Goal: Task Accomplishment & Management: Manage account settings

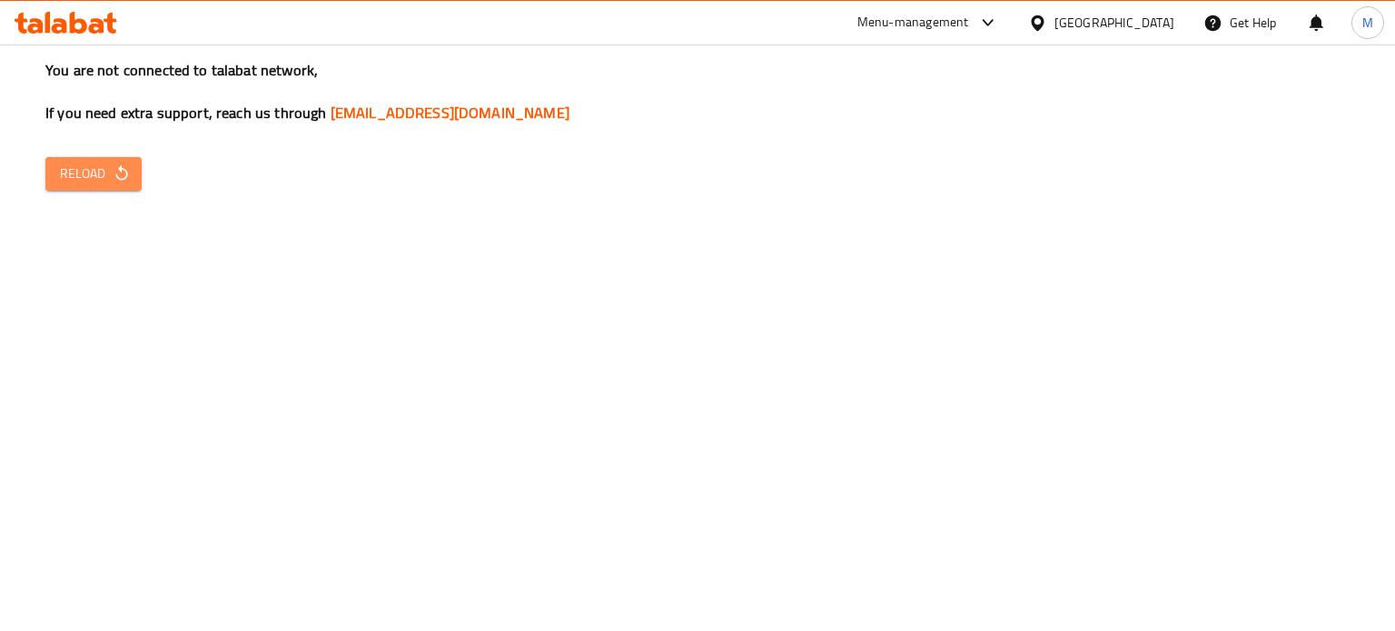
click at [54, 174] on button "Reload" at bounding box center [93, 174] width 96 height 34
click at [98, 179] on span "Reload" at bounding box center [93, 174] width 67 height 23
click at [54, 182] on button "Reload" at bounding box center [93, 174] width 96 height 34
click at [113, 173] on icon "button" at bounding box center [122, 173] width 18 height 18
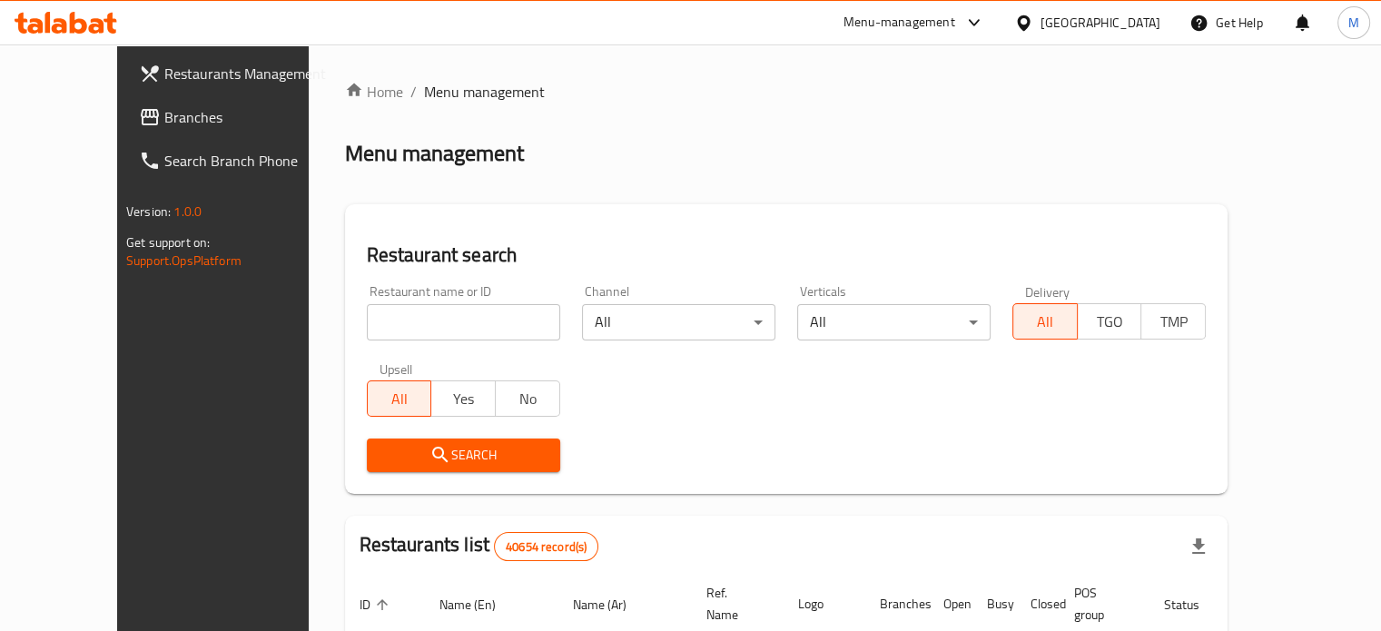
drag, startPoint x: 392, startPoint y: 330, endPoint x: 385, endPoint y: 311, distance: 19.6
click at [392, 330] on input "search" at bounding box center [463, 322] width 193 height 36
paste input "697723"
type input "697723"
click button "Search" at bounding box center [463, 456] width 193 height 34
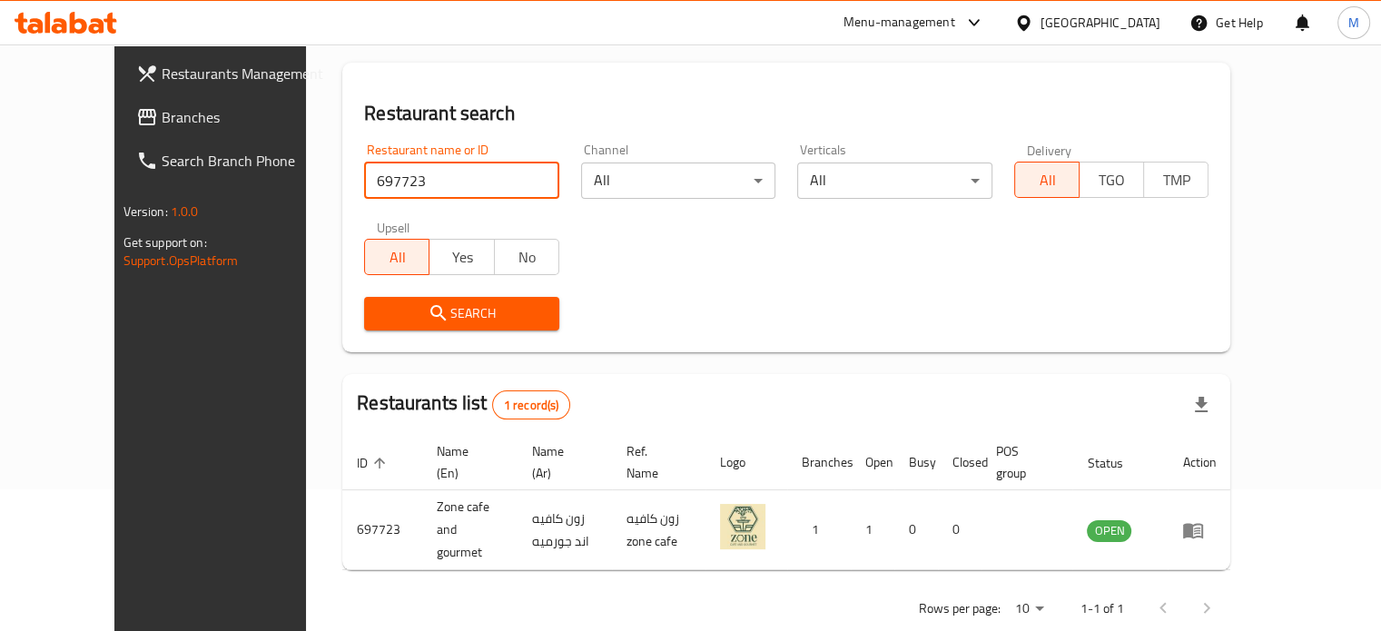
scroll to position [142, 0]
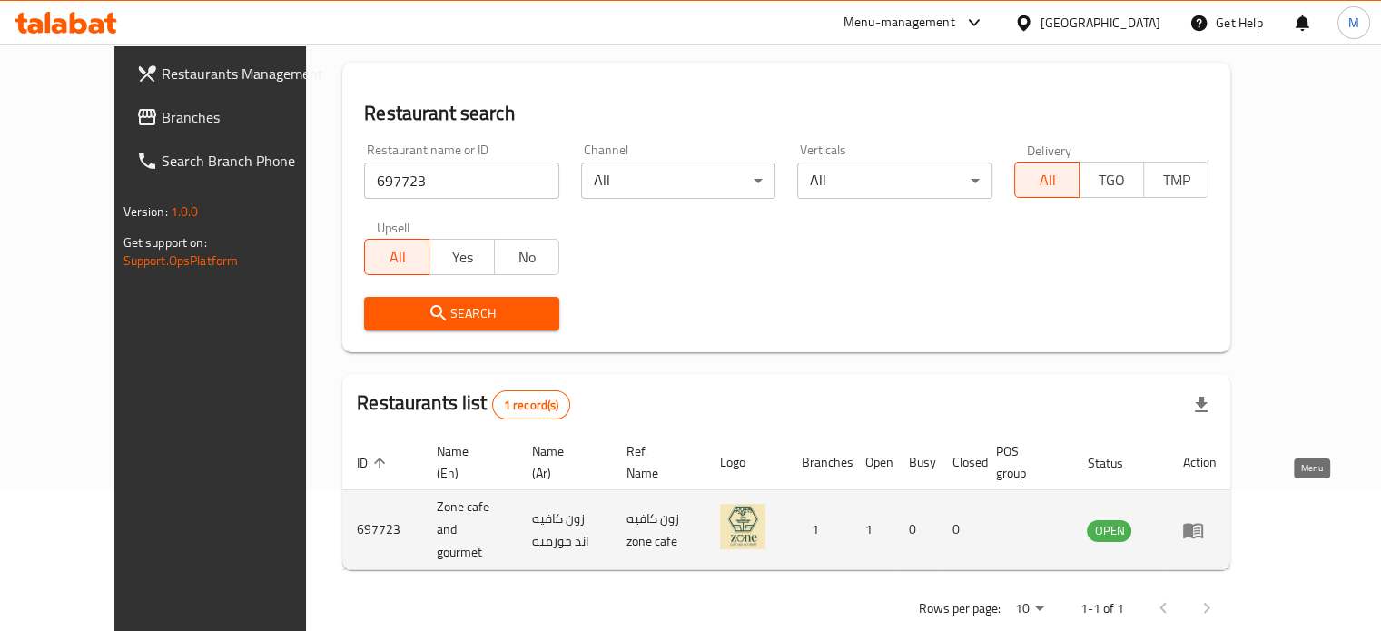
click at [1203, 523] on icon "enhanced table" at bounding box center [1193, 530] width 20 height 15
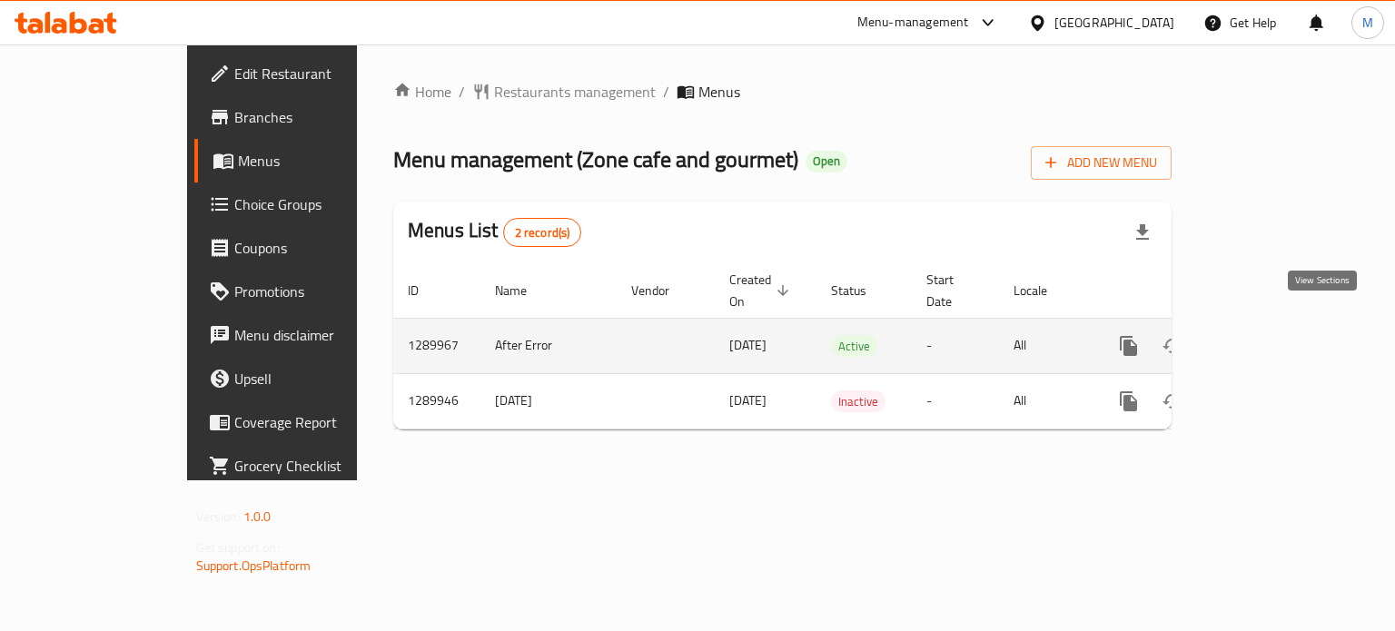
click at [1270, 335] on icon "enhanced table" at bounding box center [1260, 346] width 22 height 22
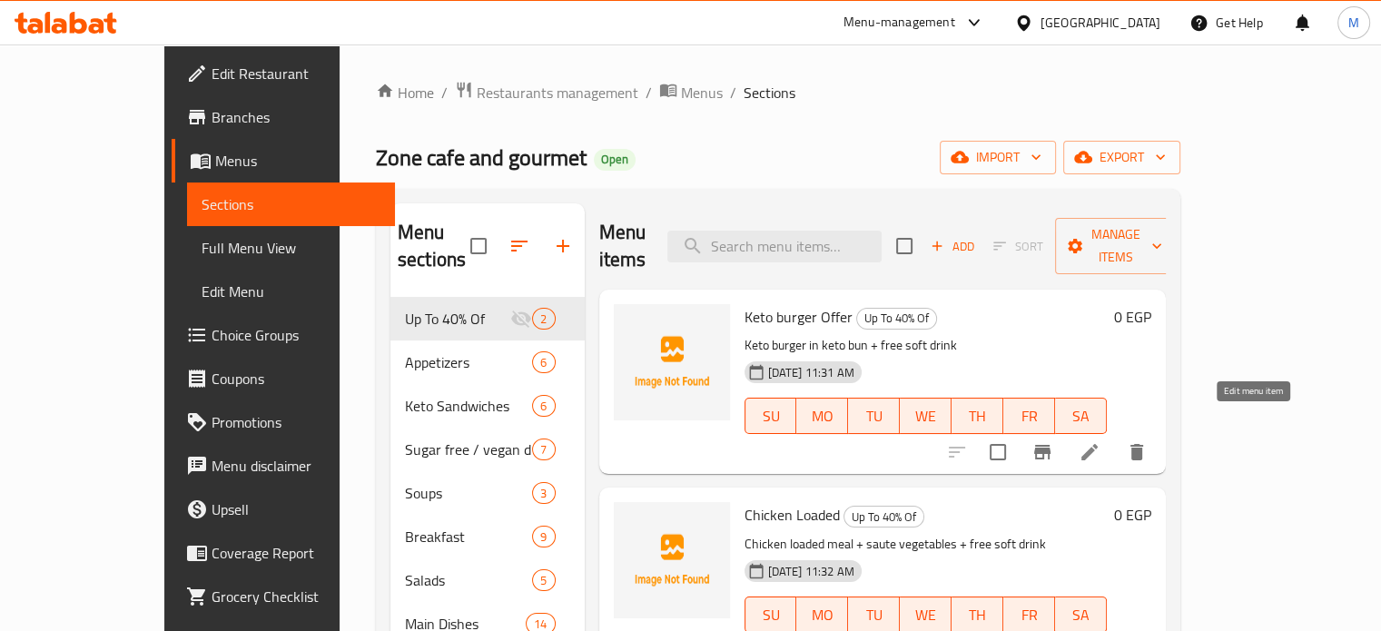
click at [1098, 444] on icon at bounding box center [1089, 452] width 16 height 16
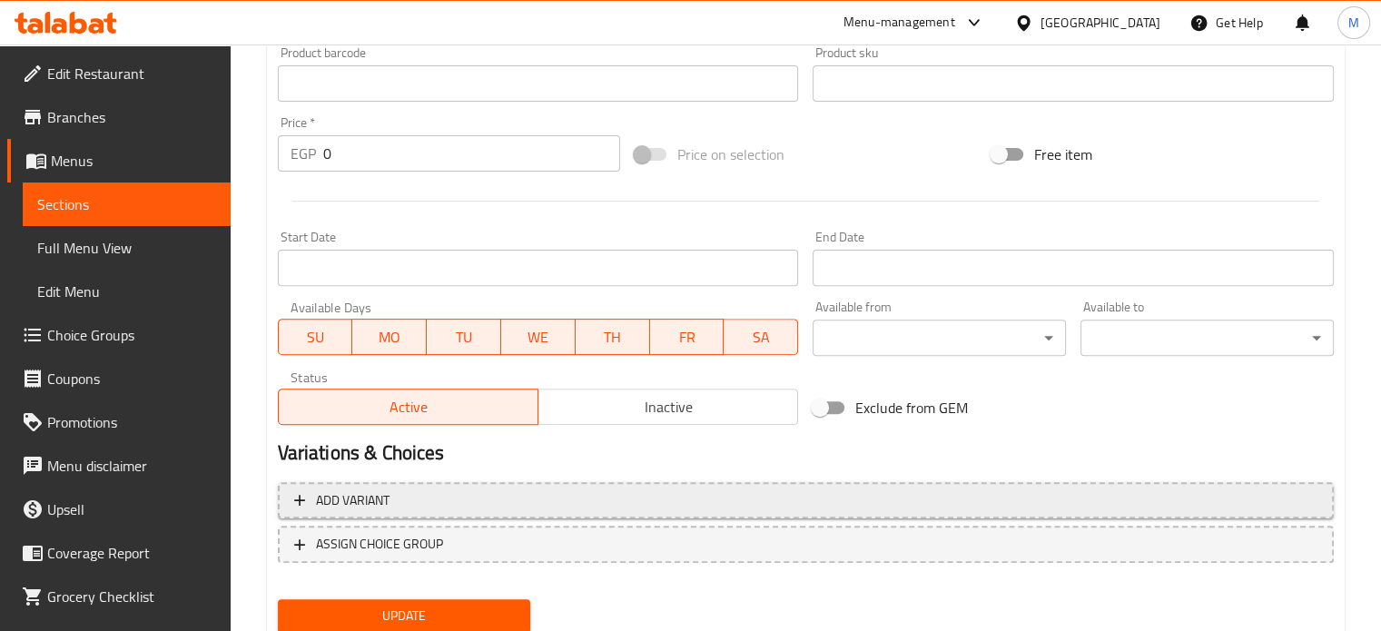
scroll to position [651, 0]
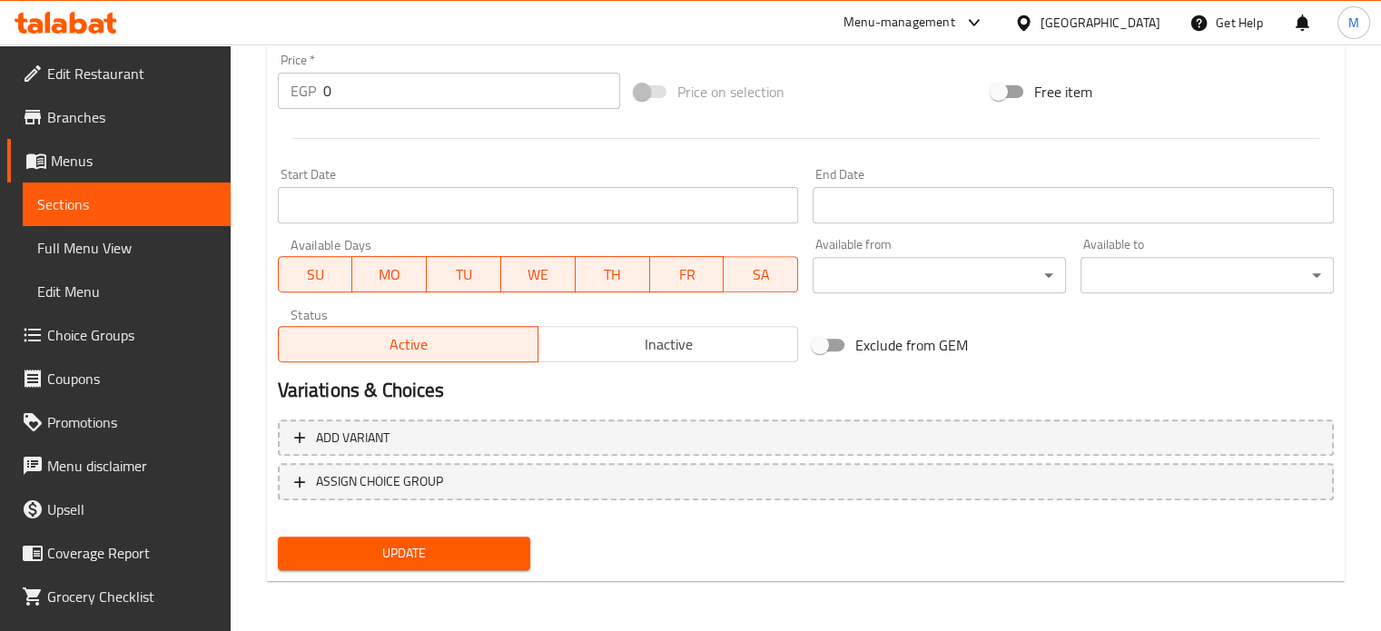
drag, startPoint x: 254, startPoint y: 101, endPoint x: 235, endPoint y: 96, distance: 19.6
click at [239, 97] on div "Home / Restaurants management / Menus / Sections / item / update Up To 40% Of s…" at bounding box center [806, 12] width 1150 height 1239
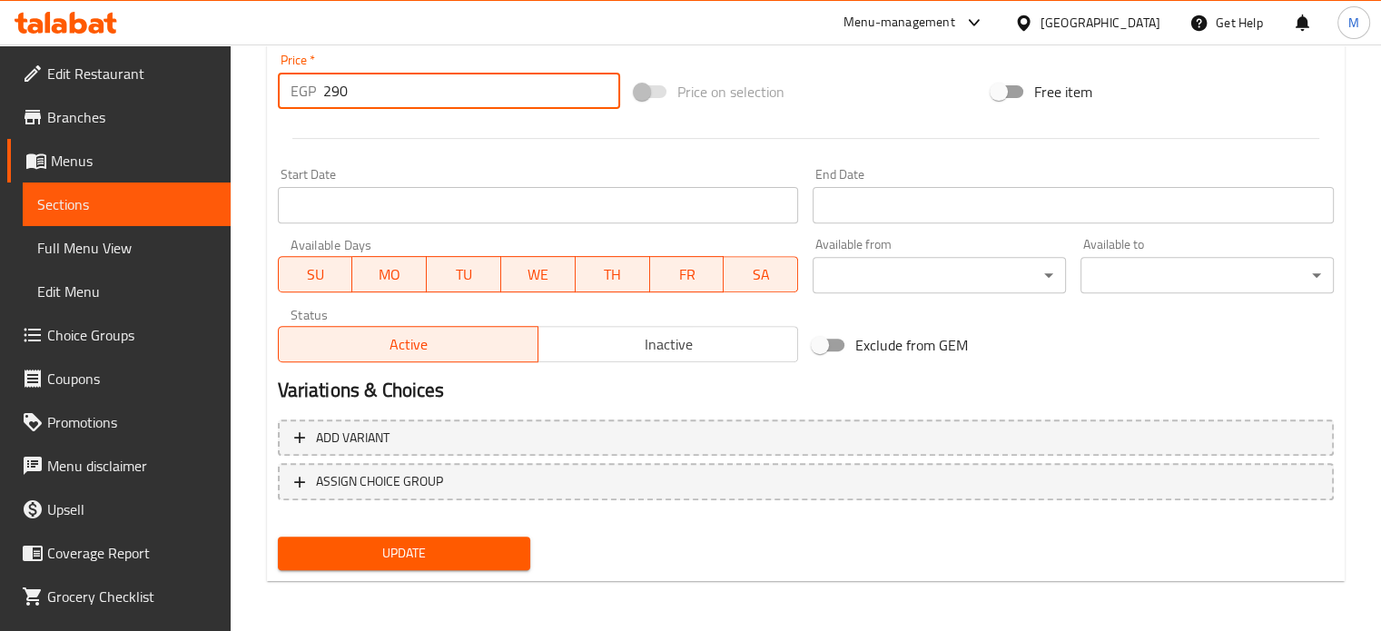
type input "290"
click at [408, 537] on button "Update" at bounding box center [404, 554] width 253 height 34
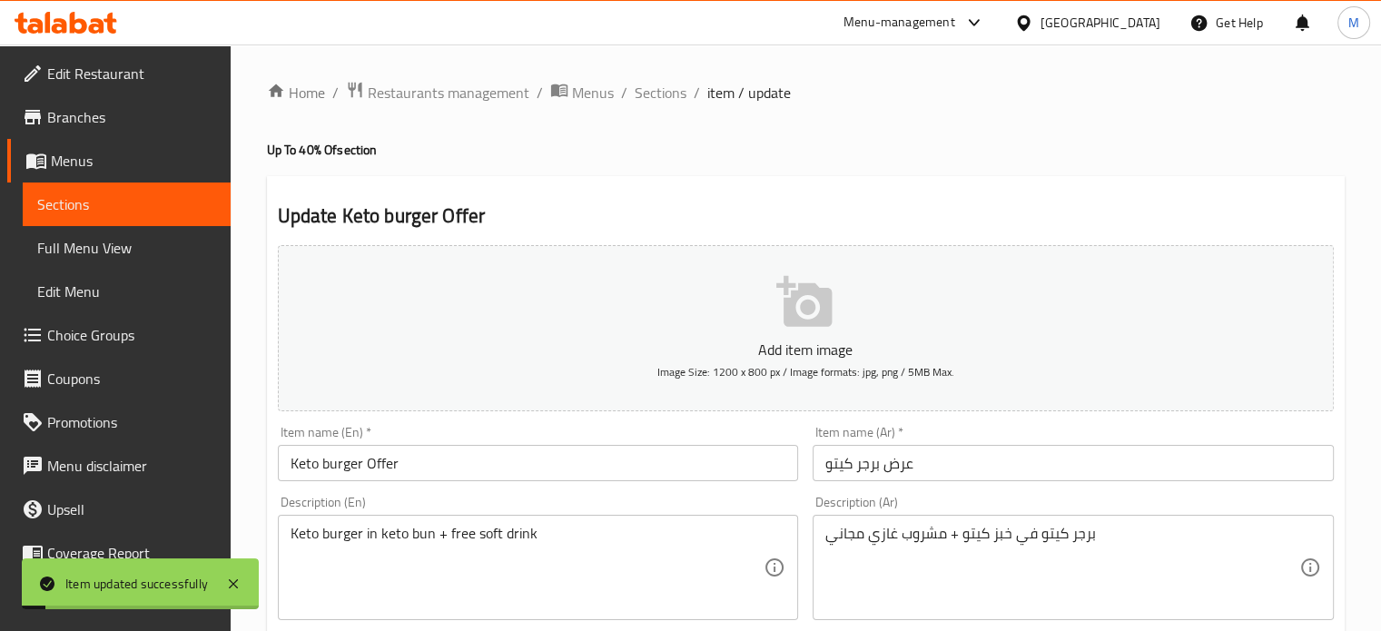
scroll to position [0, 0]
click at [667, 102] on span "Sections" at bounding box center [661, 93] width 52 height 22
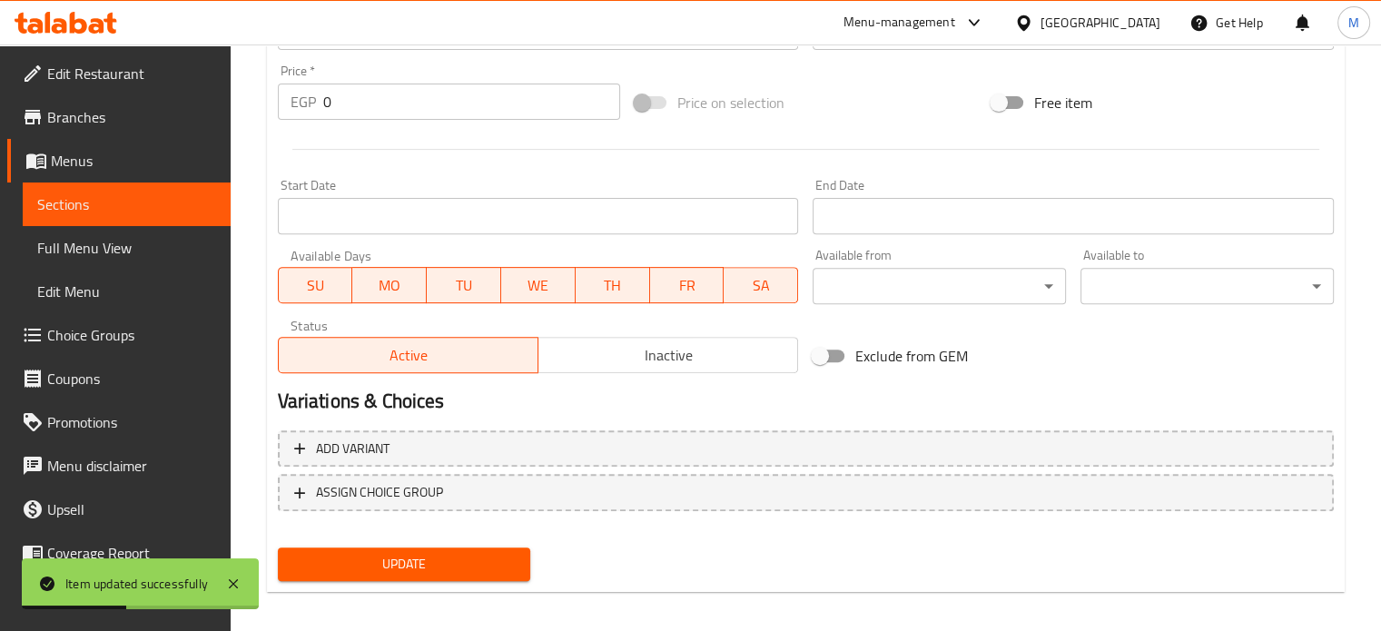
scroll to position [651, 0]
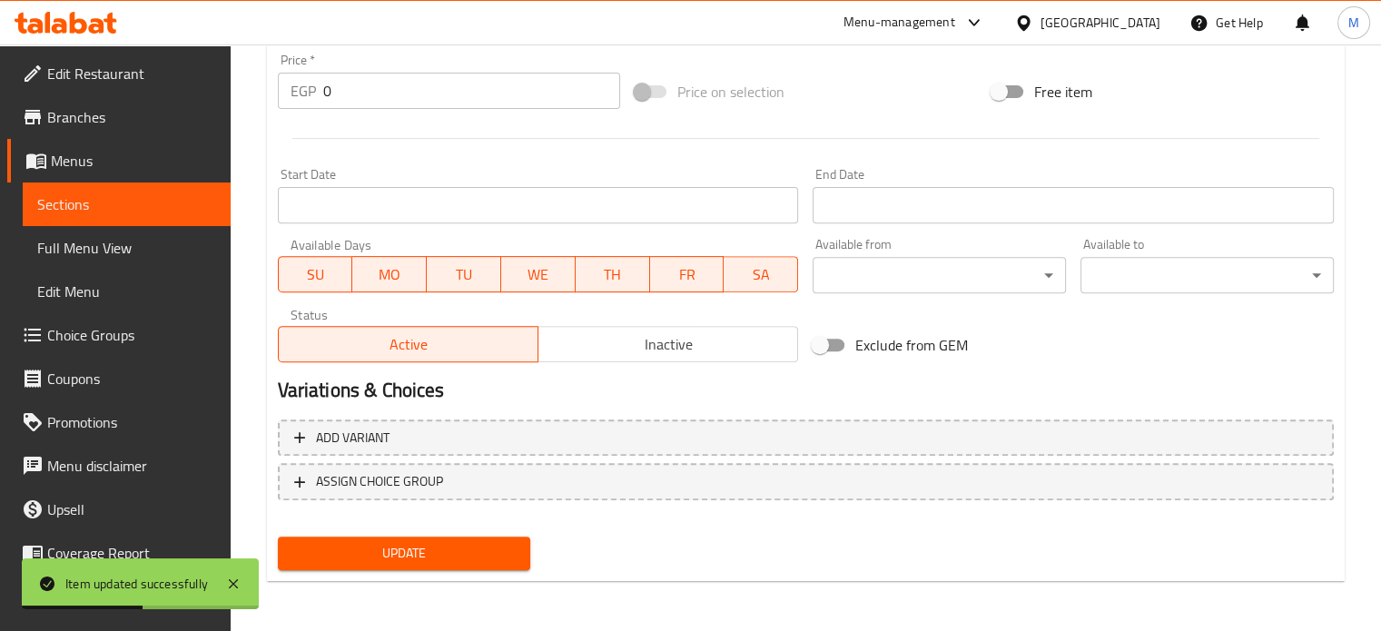
click at [315, 87] on div "EGP 0 Price *" at bounding box center [449, 91] width 342 height 36
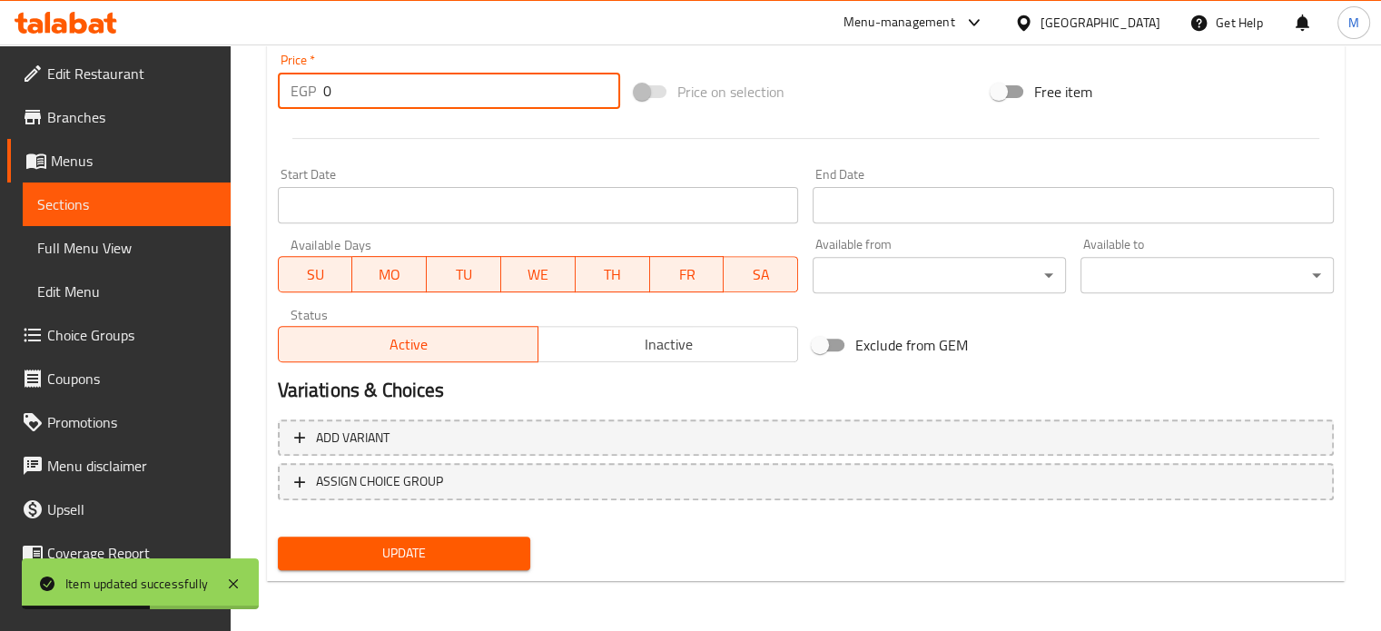
paste input "325"
type input "325"
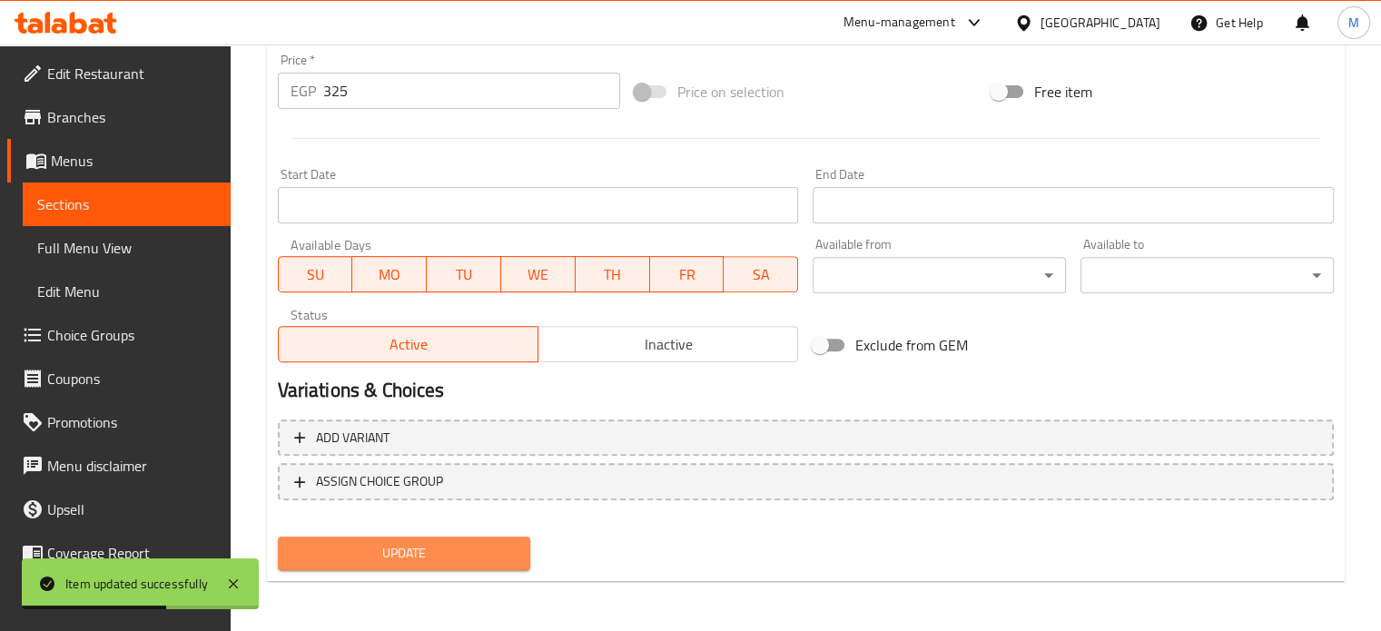
click at [462, 558] on span "Update" at bounding box center [404, 553] width 224 height 23
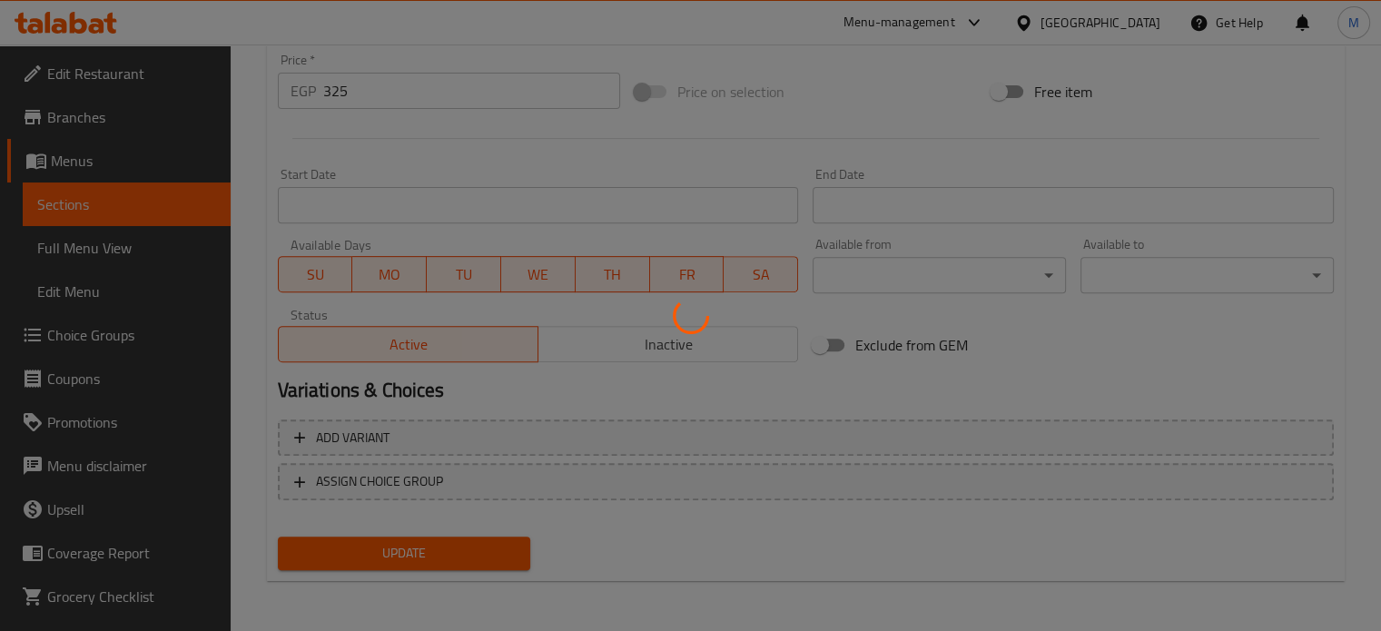
scroll to position [0, 0]
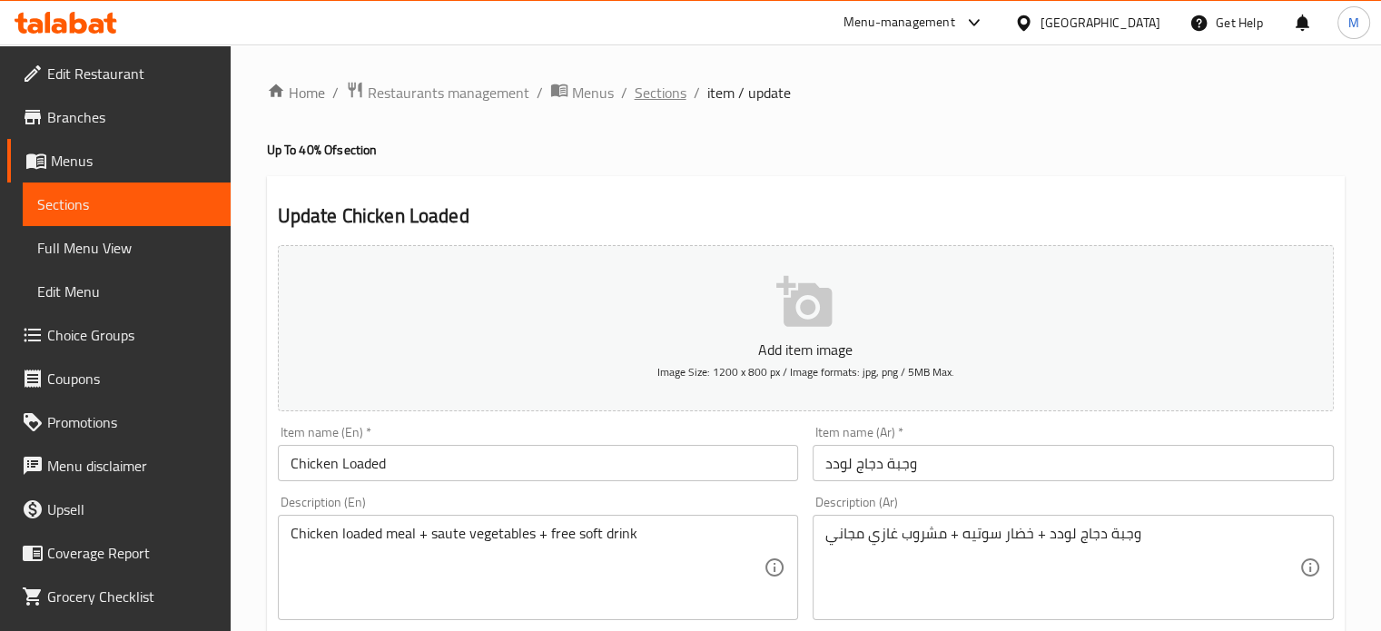
click at [665, 94] on span "Sections" at bounding box center [661, 93] width 52 height 22
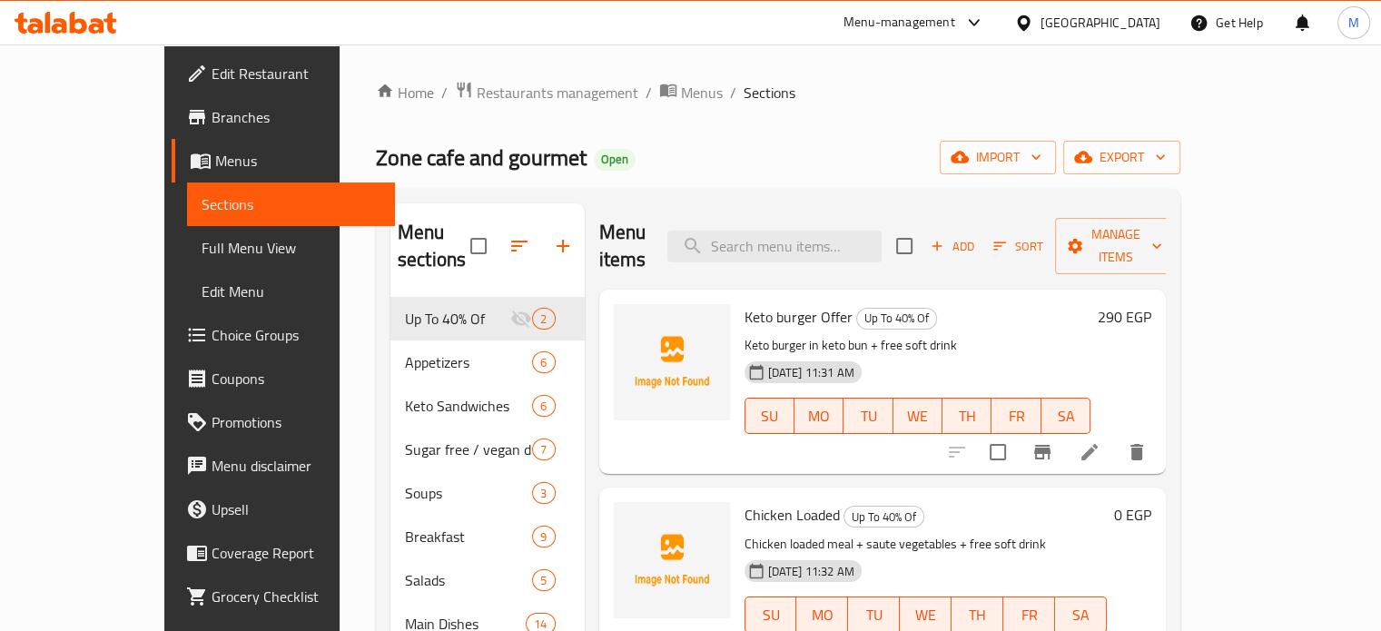
click at [376, 155] on span "Zone cafe and gourmet" at bounding box center [481, 157] width 211 height 41
copy span "Zone cafe and gourmet"
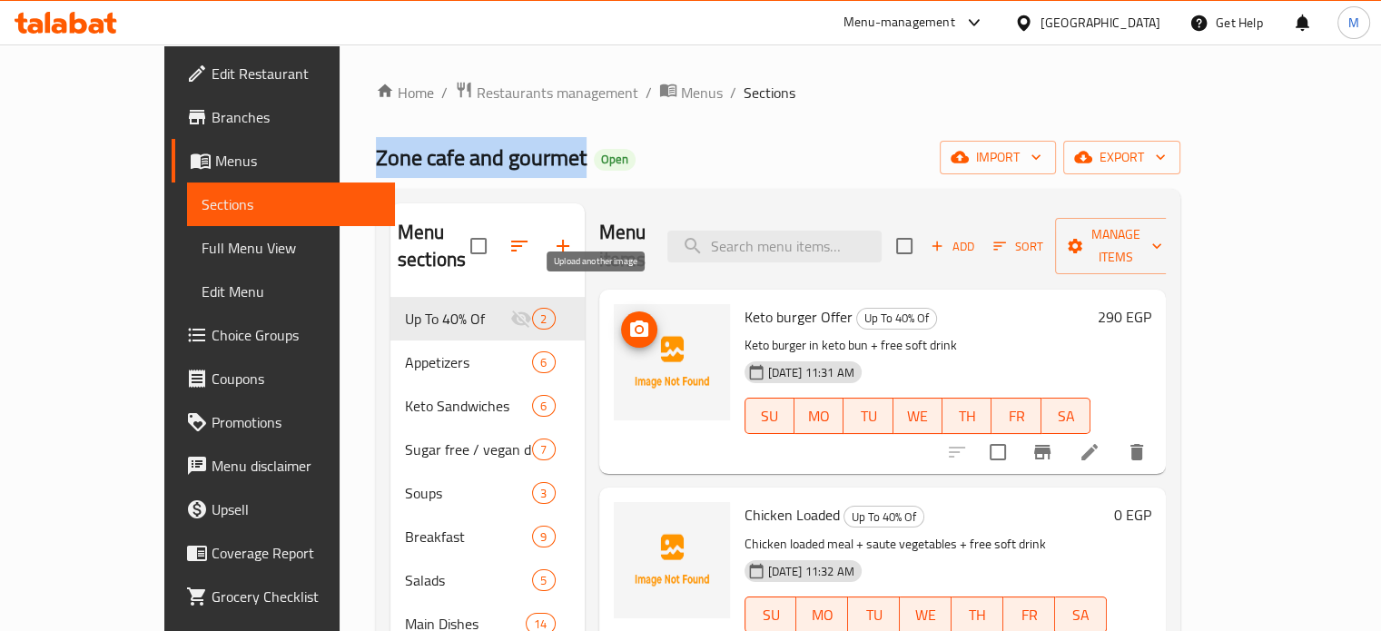
click at [630, 321] on icon "upload picture" at bounding box center [639, 329] width 18 height 16
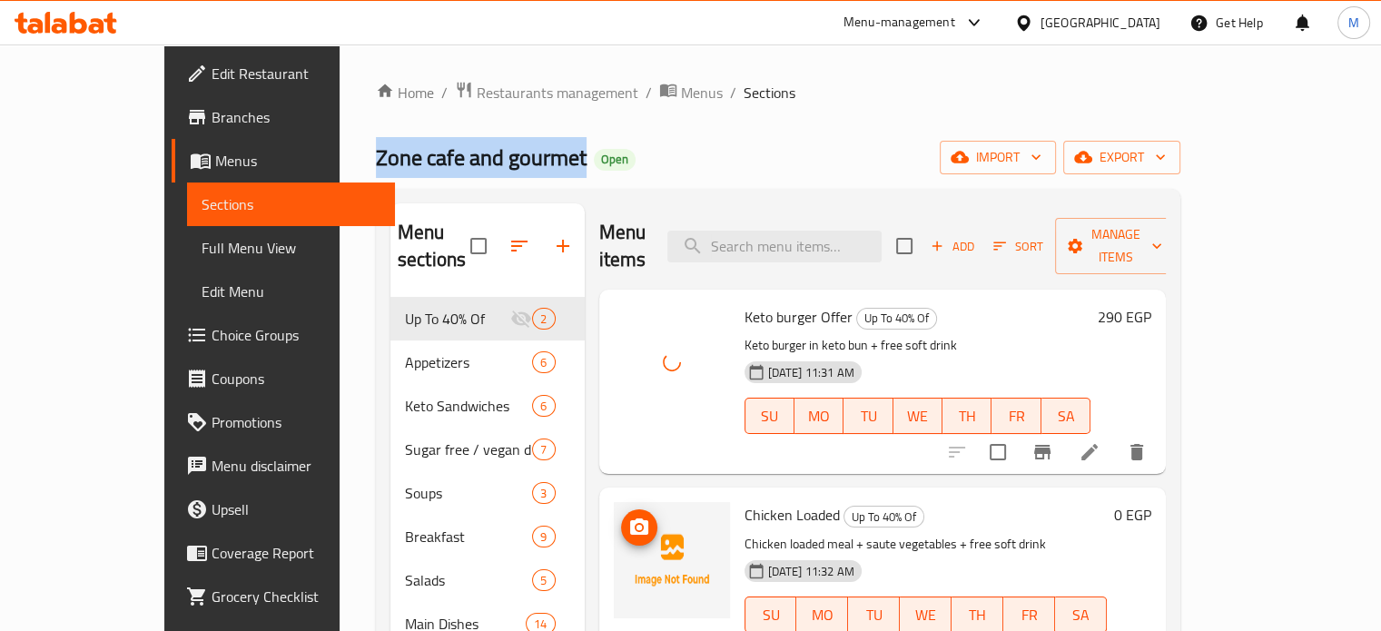
click at [628, 517] on icon "upload picture" at bounding box center [639, 528] width 22 height 22
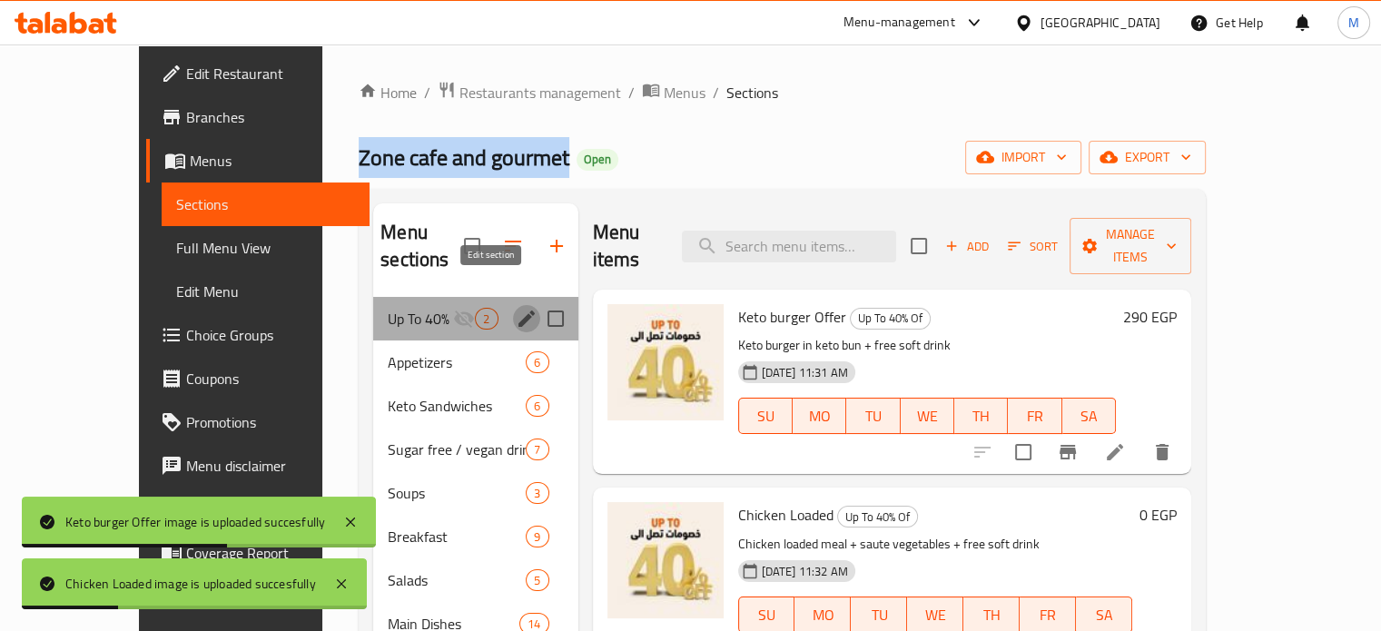
click at [516, 308] on icon "edit" at bounding box center [527, 319] width 22 height 22
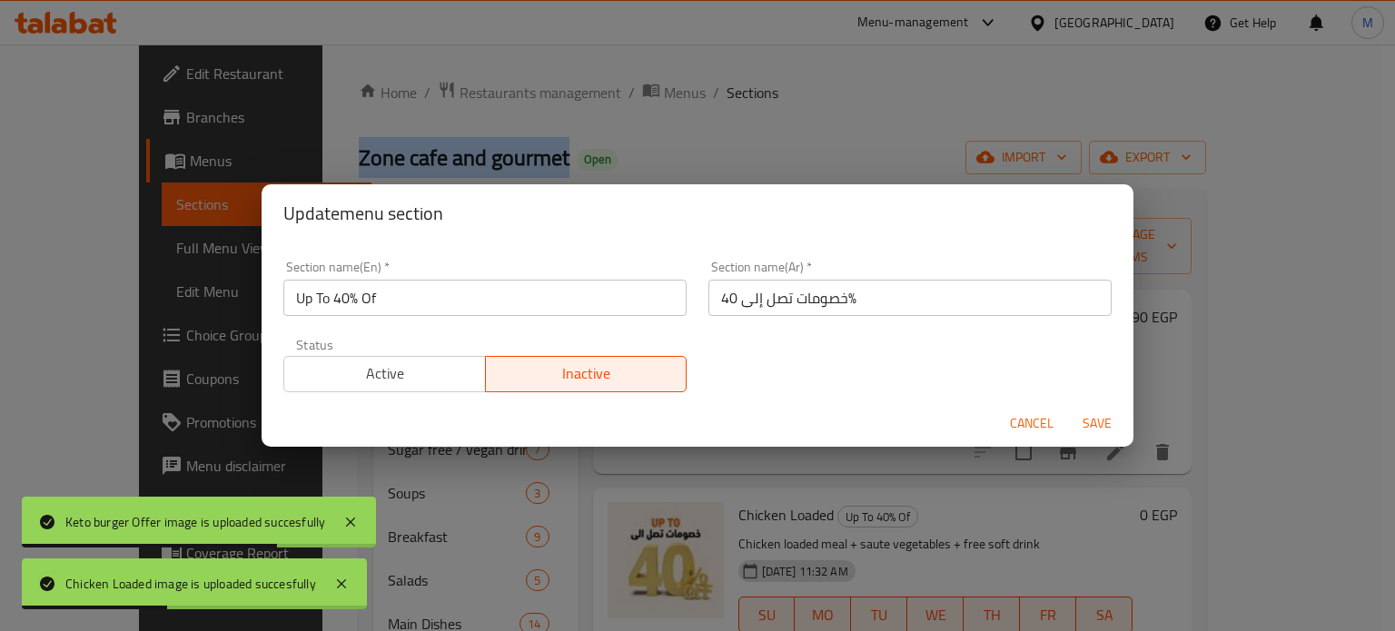
click at [424, 384] on span "Active" at bounding box center [384, 373] width 187 height 26
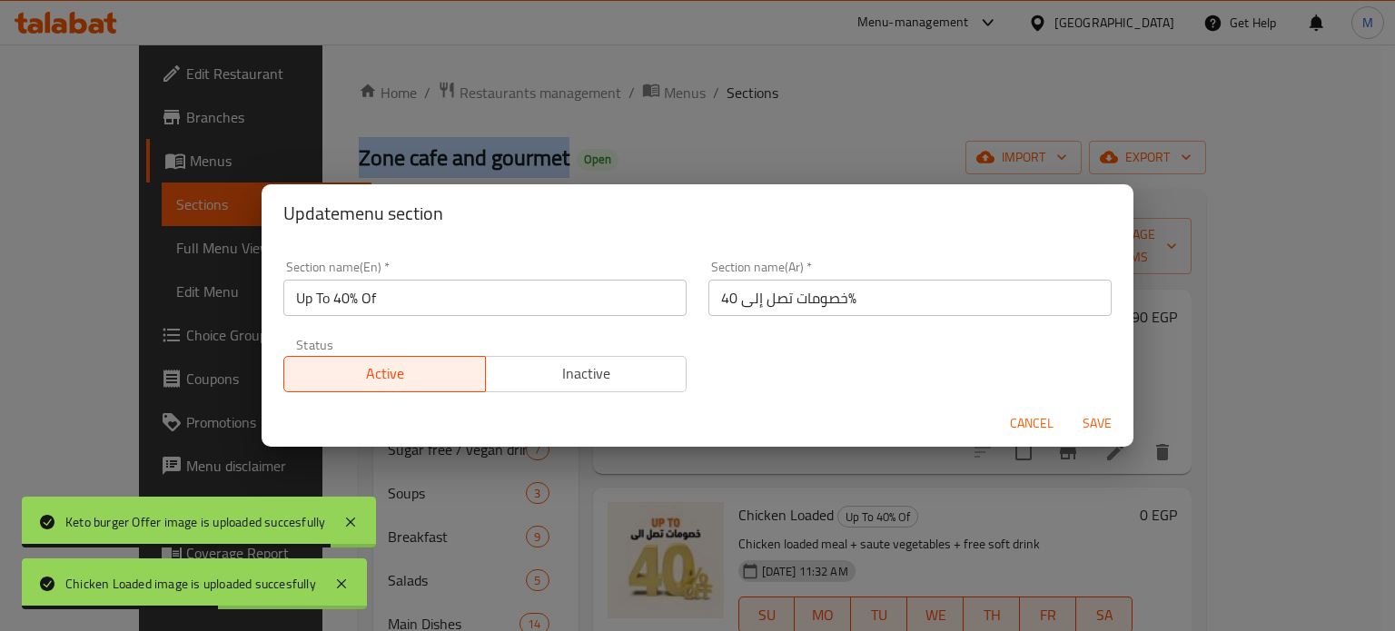
click at [1090, 424] on span "Save" at bounding box center [1097, 423] width 44 height 23
